Goal: Find specific page/section: Find specific page/section

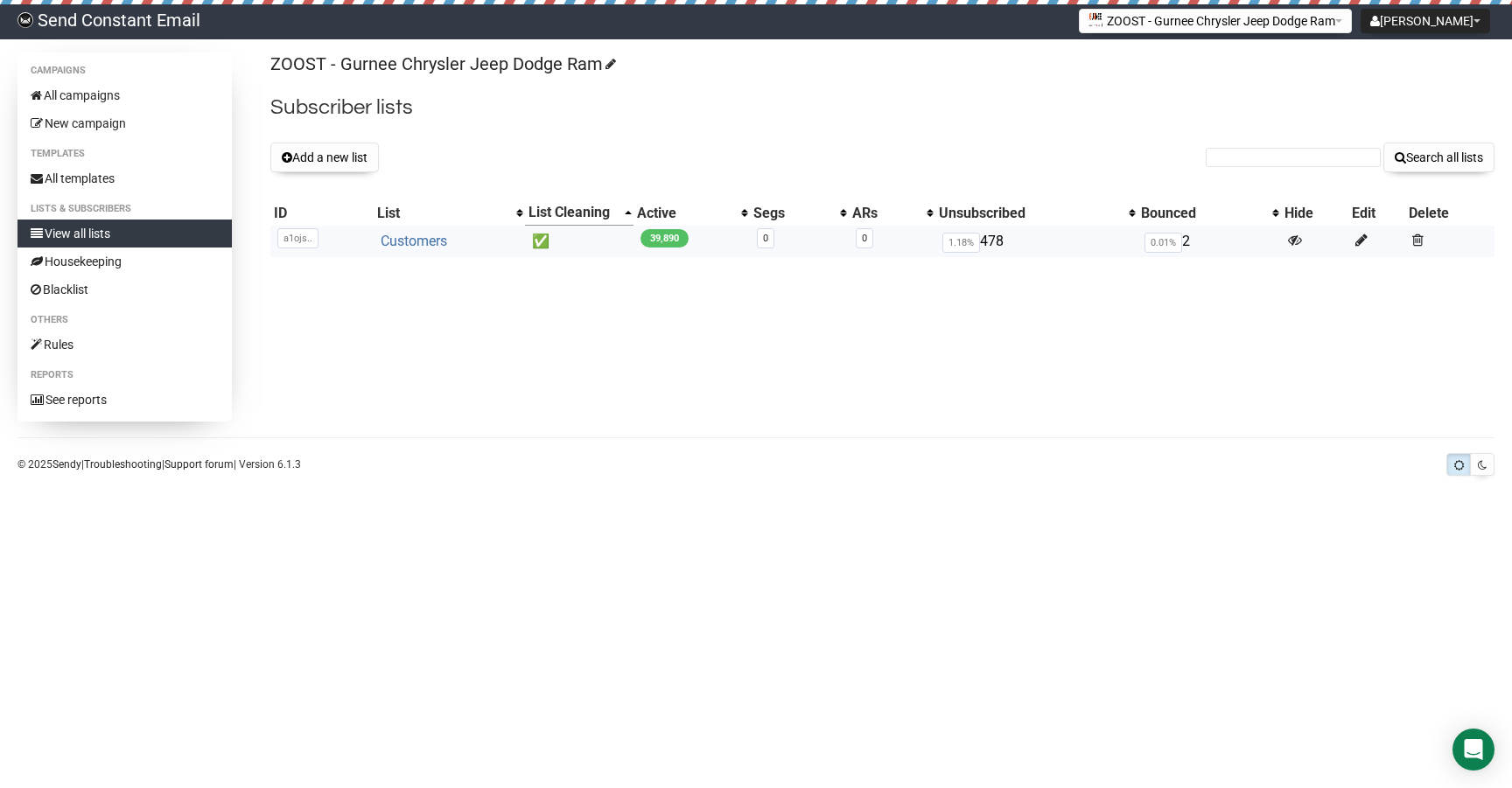
click at [425, 244] on link "Customers" at bounding box center [414, 241] width 67 height 16
click at [95, 94] on link "All campaigns" at bounding box center [124, 95] width 215 height 28
click at [425, 245] on link "Customers" at bounding box center [415, 241] width 67 height 16
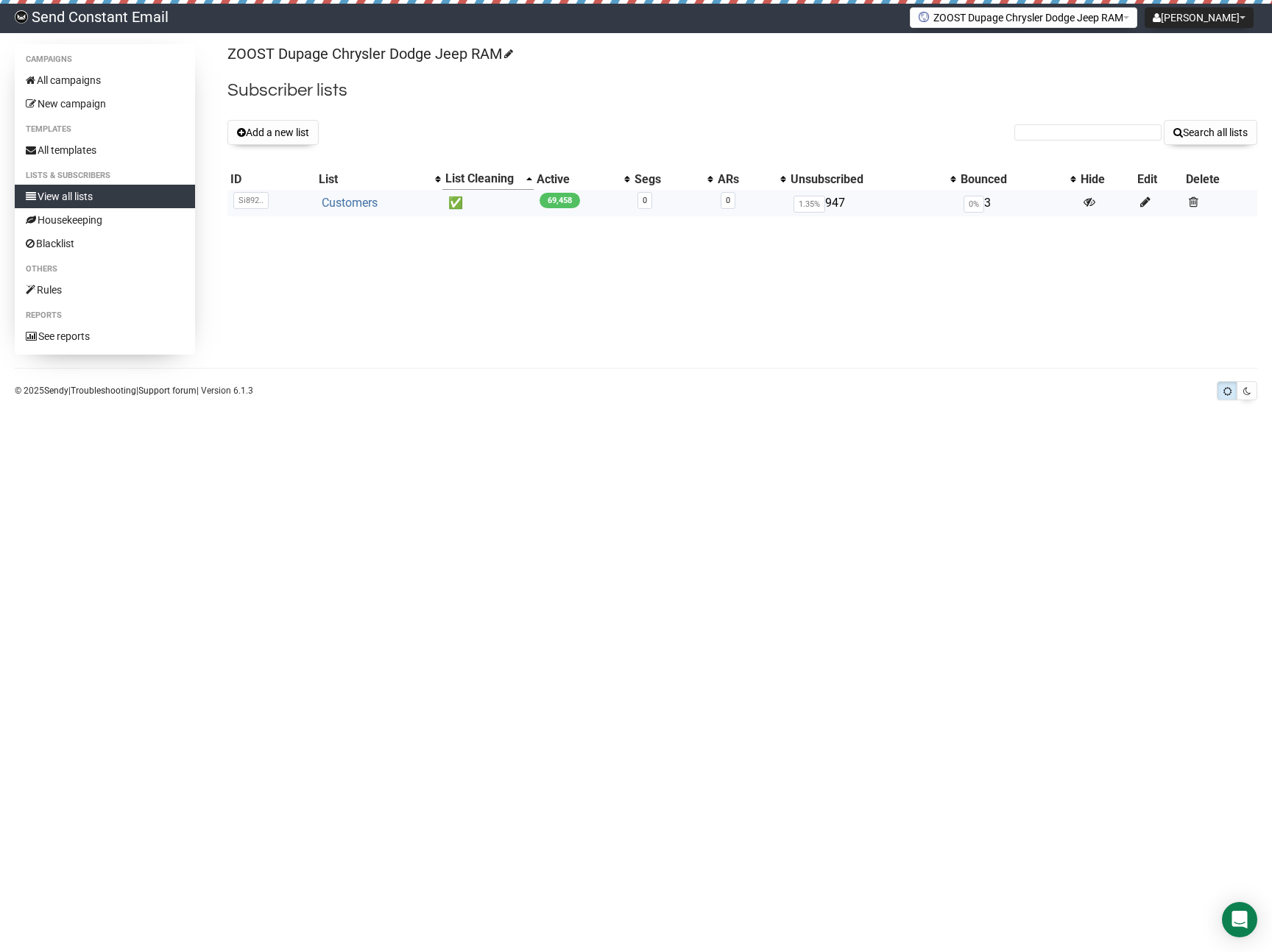
click at [361, 203] on link "Customers" at bounding box center [349, 203] width 56 height 14
click at [346, 200] on link "Customers" at bounding box center [348, 203] width 56 height 14
click at [348, 199] on link "Customers" at bounding box center [348, 203] width 56 height 14
click at [366, 203] on link "Customers" at bounding box center [352, 203] width 56 height 14
